Goal: Information Seeking & Learning: Check status

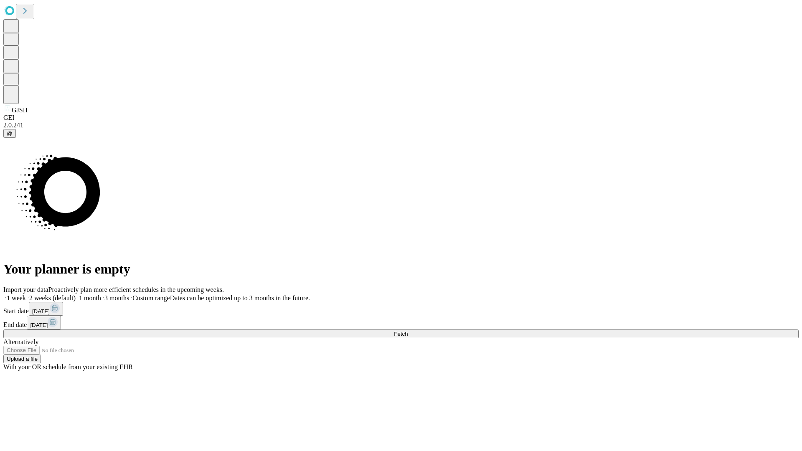
click at [408, 331] on span "Fetch" at bounding box center [401, 334] width 14 height 6
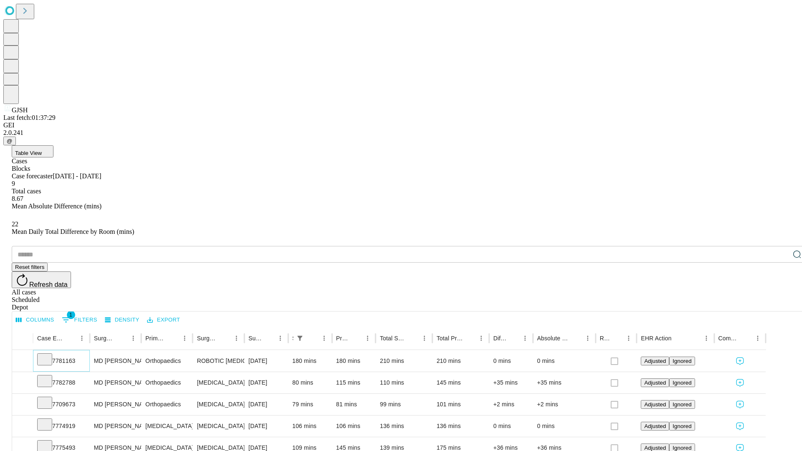
click at [49, 355] on icon at bounding box center [45, 359] width 8 height 8
